Goal: Information Seeking & Learning: Learn about a topic

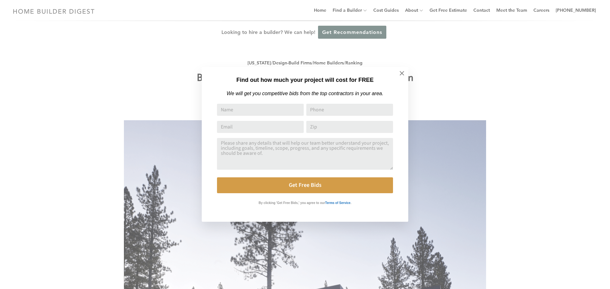
click at [470, 48] on div "Find out how much your project will cost for FREE We will get you competitive b…" at bounding box center [305, 144] width 610 height 289
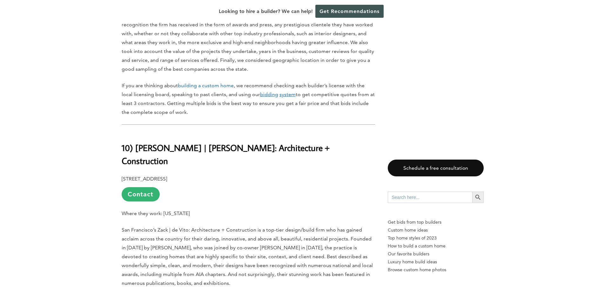
scroll to position [572, 0]
